Goal: Task Accomplishment & Management: Manage account settings

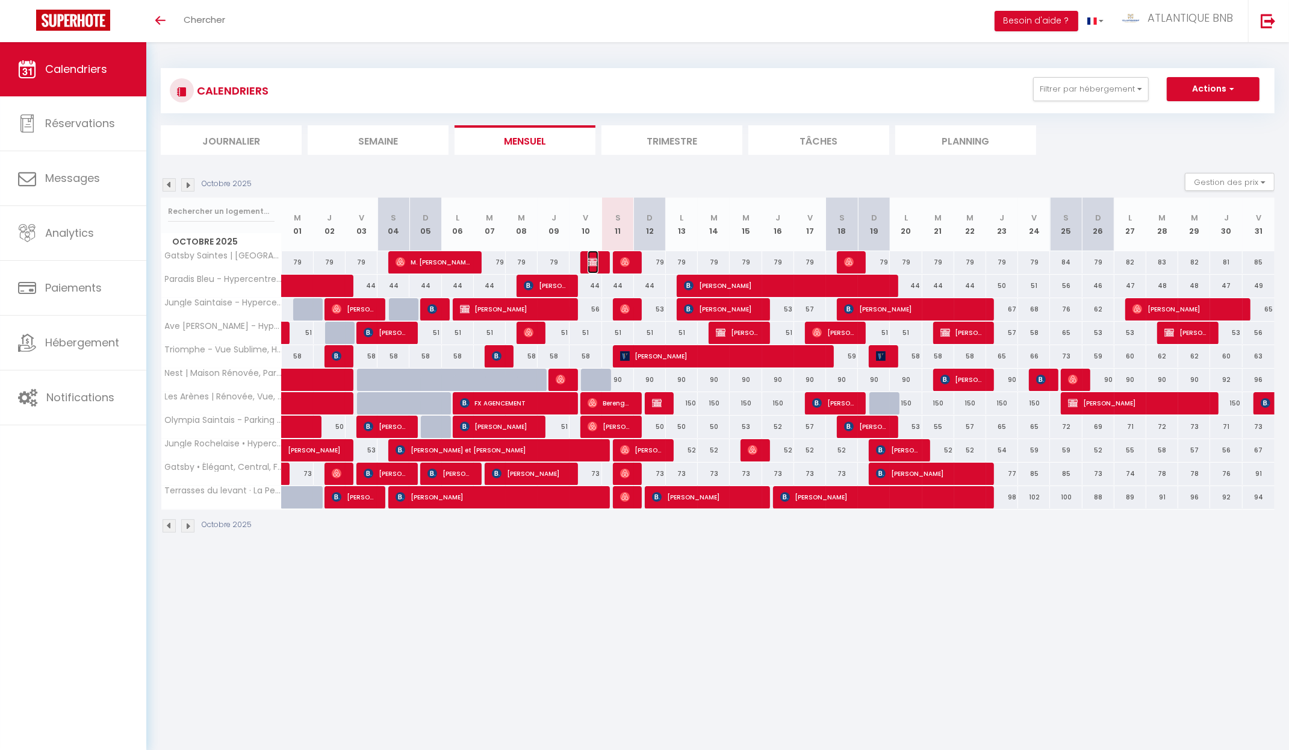
click at [594, 263] on img at bounding box center [593, 262] width 10 height 10
select select "OK"
select select "1"
select select "0"
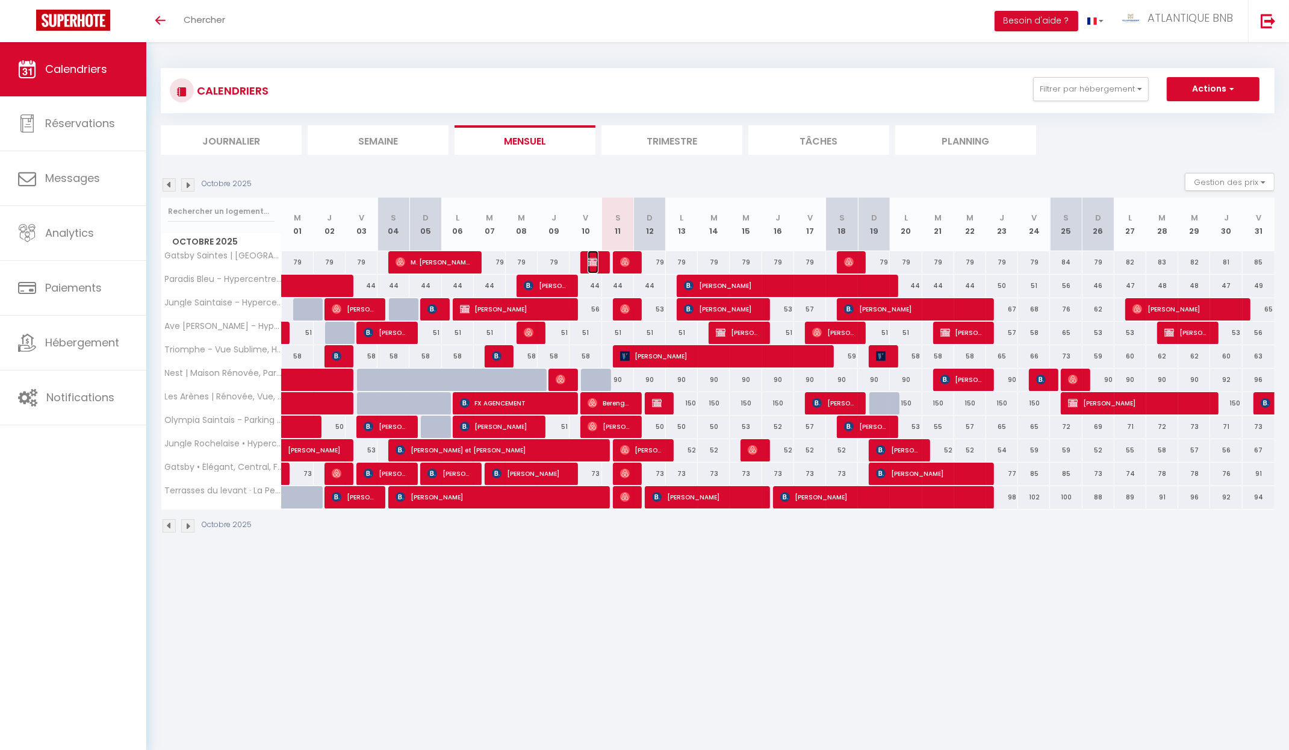
select select "1"
select select
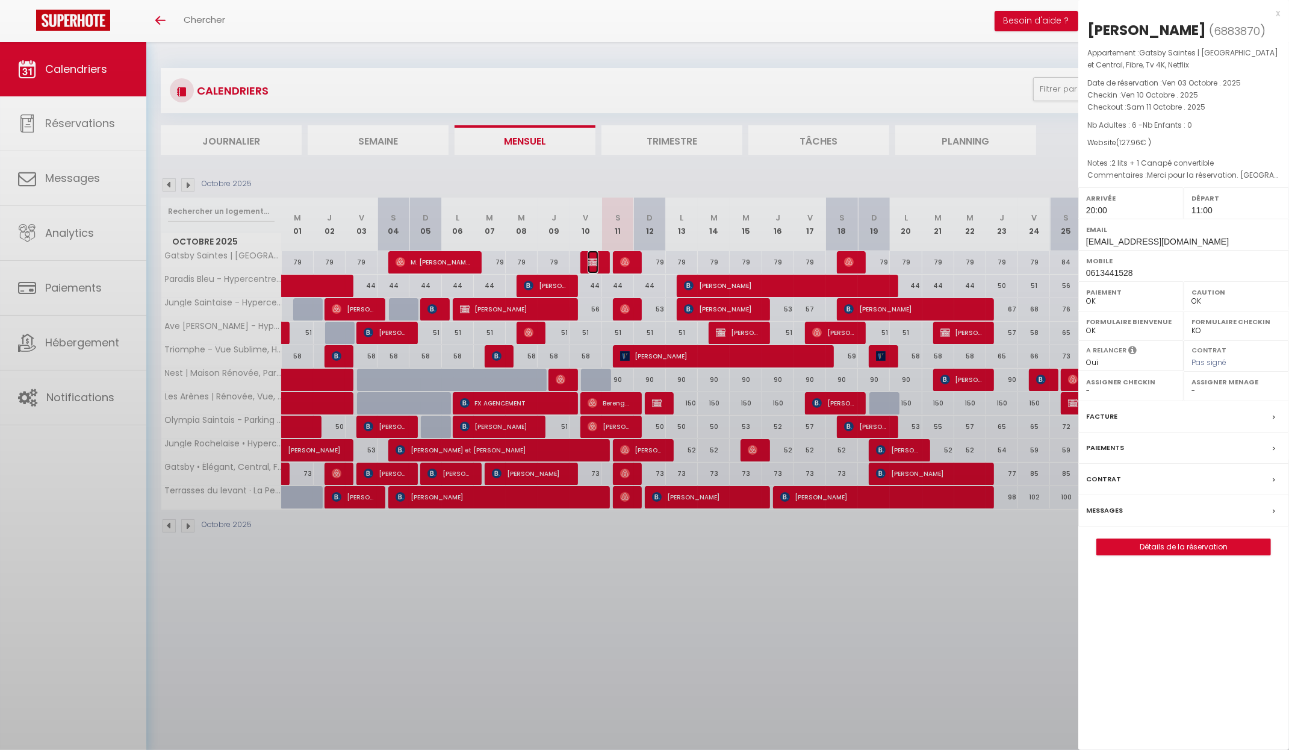
select select "16526"
select select "14850"
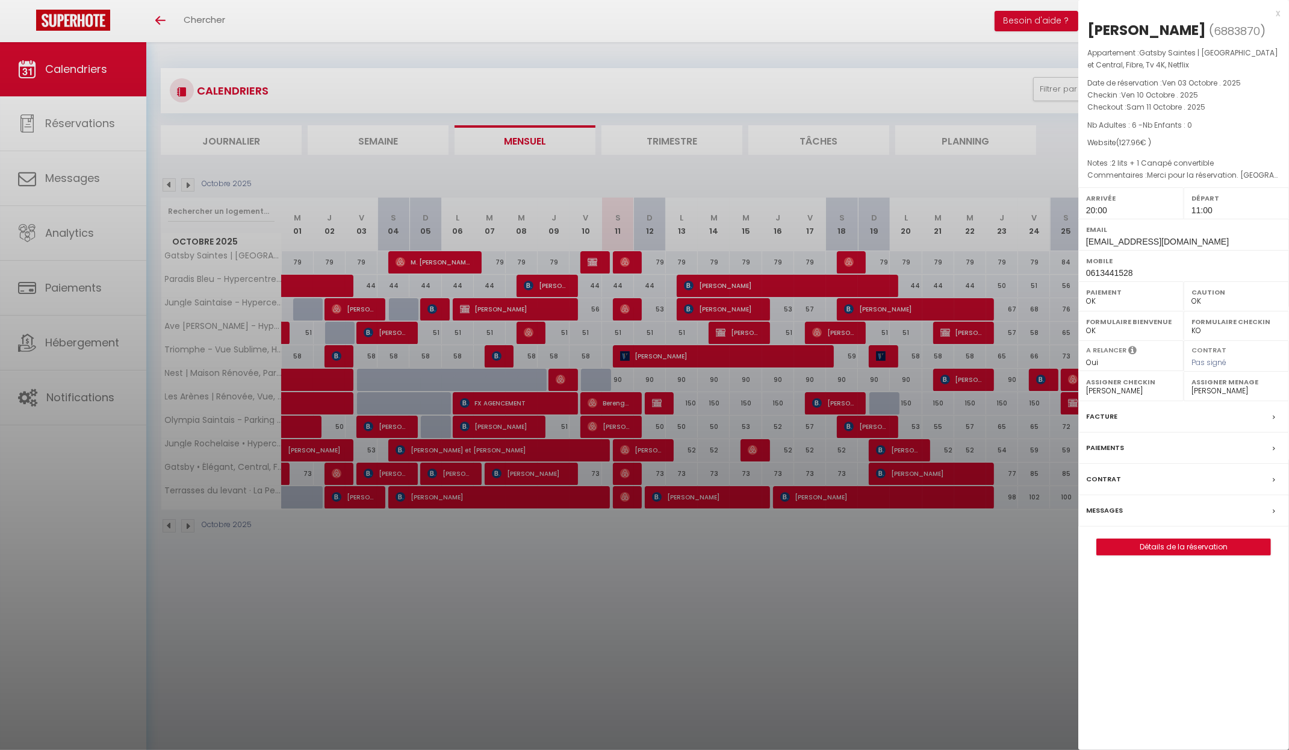
click at [594, 263] on div at bounding box center [644, 375] width 1289 height 750
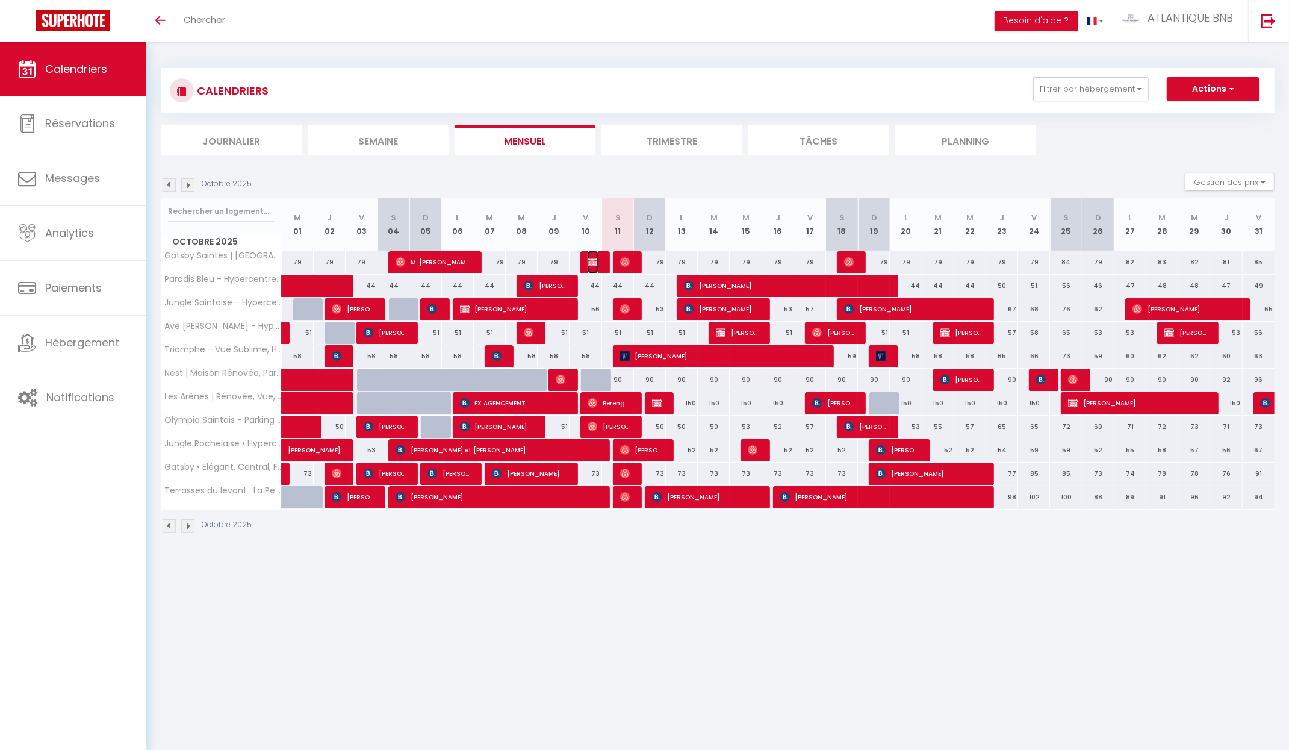
click at [591, 259] on img at bounding box center [593, 262] width 10 height 10
